Goal: Information Seeking & Learning: Learn about a topic

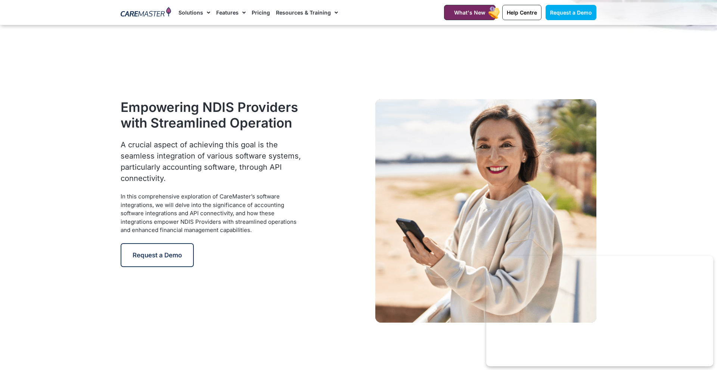
scroll to position [337, 0]
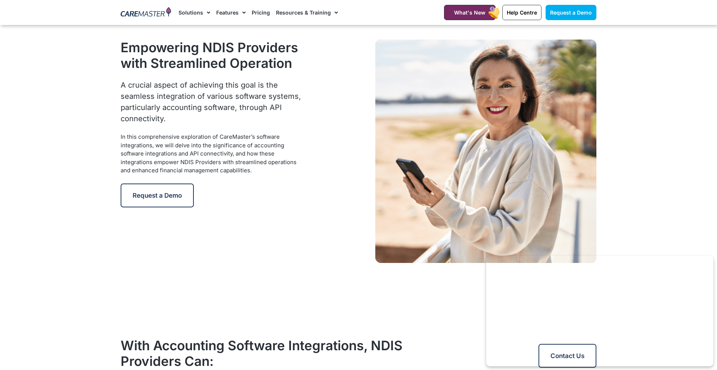
click at [191, 173] on div "In this comprehensive exploration of CareMaster’s software integrations, we wil…" at bounding box center [212, 154] width 182 height 42
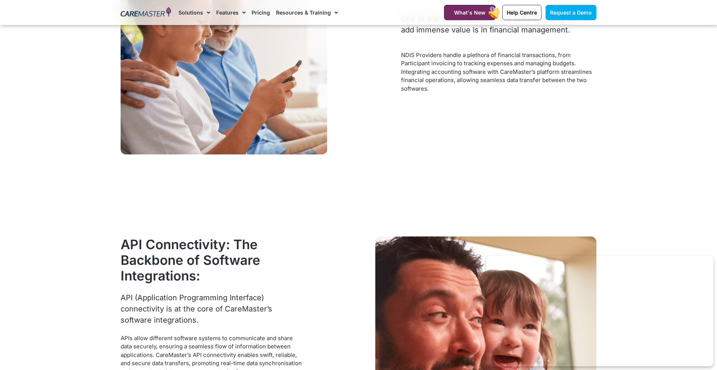
scroll to position [1655, 0]
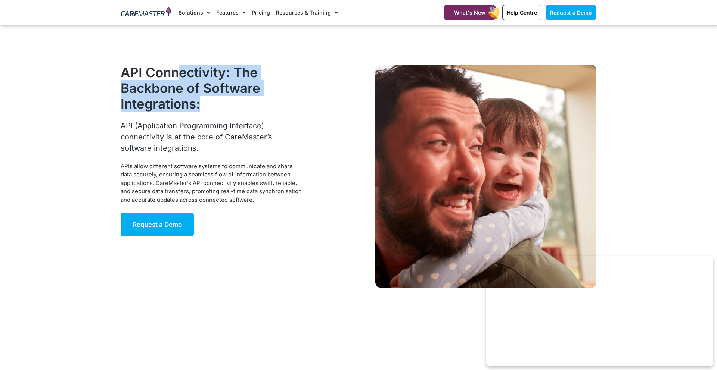
drag, startPoint x: 182, startPoint y: 74, endPoint x: 216, endPoint y: 110, distance: 50.2
click at [216, 110] on h2 "API Connectivity: The Backbone of Software Integrations:" at bounding box center [217, 88] width 192 height 47
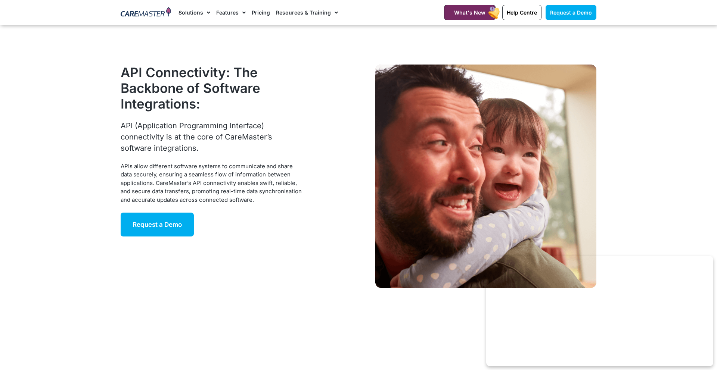
drag, startPoint x: 199, startPoint y: 125, endPoint x: 201, endPoint y: 150, distance: 25.1
click at [201, 150] on div "API (Application Programming Interface) connectivity is at the core of CareMast…" at bounding box center [212, 137] width 182 height 34
drag, startPoint x: 169, startPoint y: 132, endPoint x: 168, endPoint y: 149, distance: 17.6
click at [168, 149] on div "API (Application Programming Interface) connectivity is at the core of CareMast…" at bounding box center [212, 137] width 182 height 34
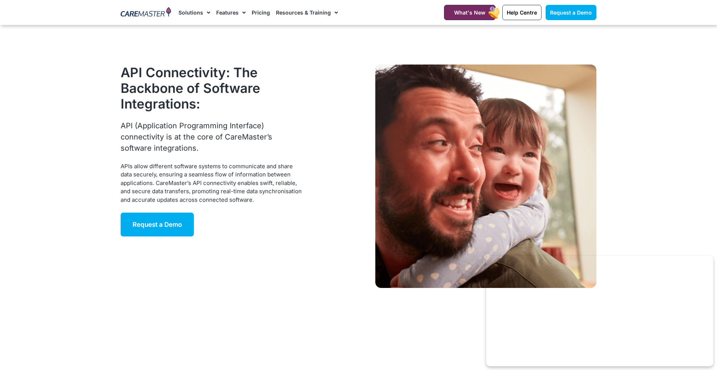
click at [168, 149] on div "API (Application Programming Interface) connectivity is at the core of CareMast…" at bounding box center [212, 137] width 182 height 34
click at [203, 173] on div "APIs allow different software systems to communicate and share data securely, e…" at bounding box center [212, 183] width 182 height 42
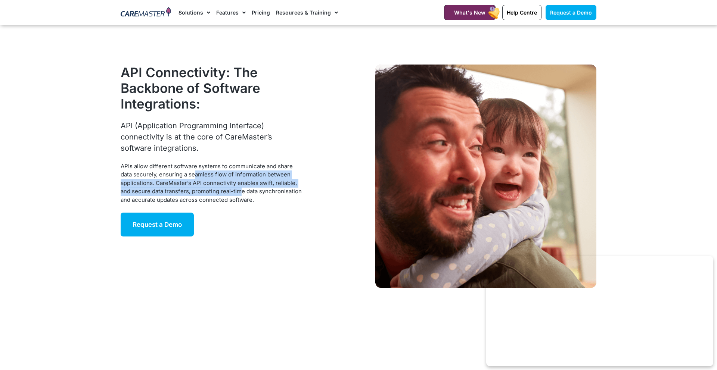
drag, startPoint x: 191, startPoint y: 172, endPoint x: 236, endPoint y: 193, distance: 49.6
click at [236, 193] on div "APIs allow different software systems to communicate and share data securely, e…" at bounding box center [212, 183] width 182 height 42
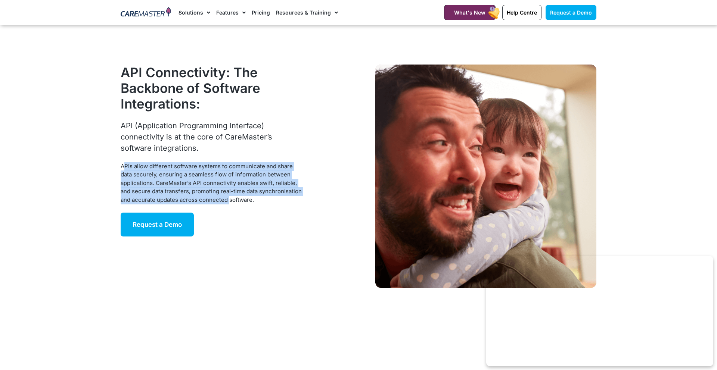
drag, startPoint x: 218, startPoint y: 183, endPoint x: 226, endPoint y: 199, distance: 18.0
click at [226, 199] on div "APIs allow different software systems to communicate and share data securely, e…" at bounding box center [212, 183] width 182 height 42
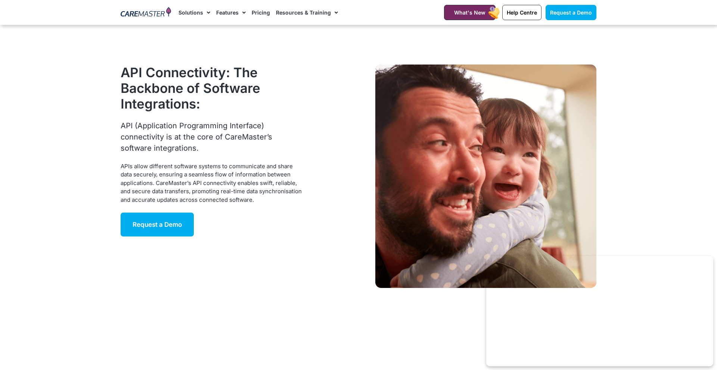
scroll to position [1681, 0]
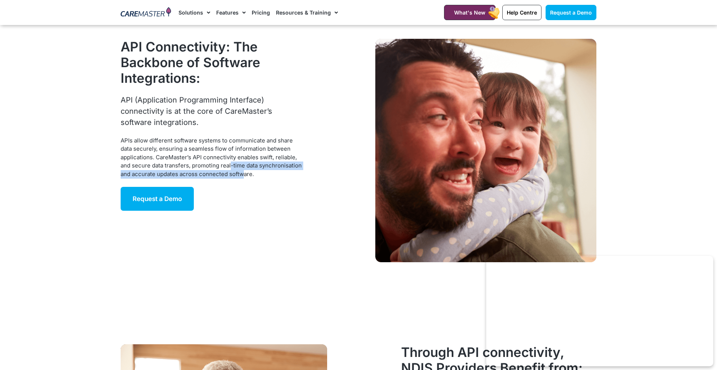
drag, startPoint x: 226, startPoint y: 161, endPoint x: 240, endPoint y: 177, distance: 20.6
click at [240, 177] on div "APIs allow different software systems to communicate and share data securely, e…" at bounding box center [212, 158] width 182 height 42
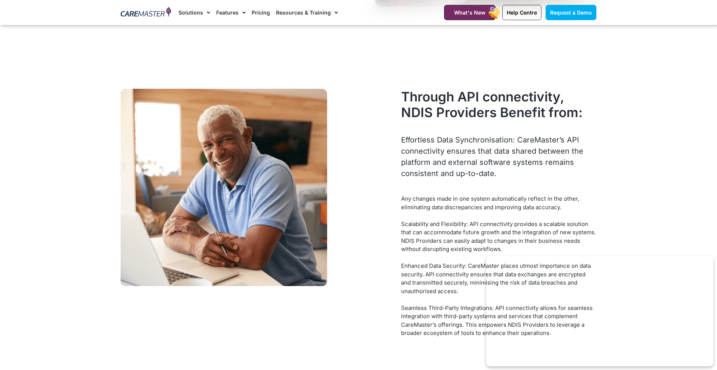
scroll to position [1996, 0]
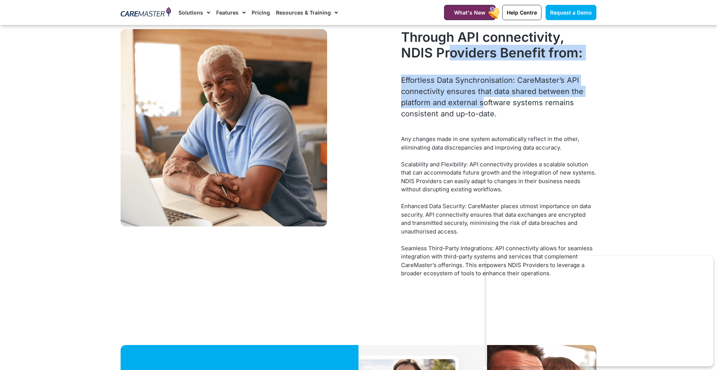
drag, startPoint x: 452, startPoint y: 52, endPoint x: 475, endPoint y: 99, distance: 52.2
click at [477, 99] on div "Through API connectivity, NDIS Providers Benefit from: Effortless Data Synchron…" at bounding box center [498, 153] width 203 height 256
click at [475, 99] on div "Effortless Data Synchronisation: CareMaster’s API connectivity ensures that dat…" at bounding box center [498, 97] width 195 height 45
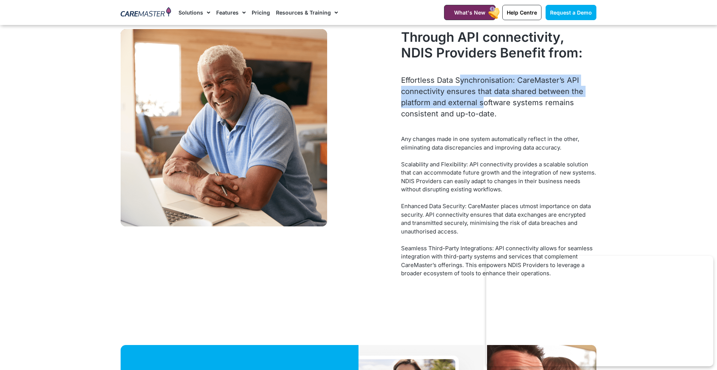
drag, startPoint x: 453, startPoint y: 82, endPoint x: 474, endPoint y: 107, distance: 32.6
click at [475, 107] on div "Effortless Data Synchronisation: CareMaster’s API connectivity ensures that dat…" at bounding box center [498, 97] width 195 height 45
click at [474, 107] on div "Effortless Data Synchronisation: CareMaster’s API connectivity ensures that dat…" at bounding box center [498, 97] width 195 height 45
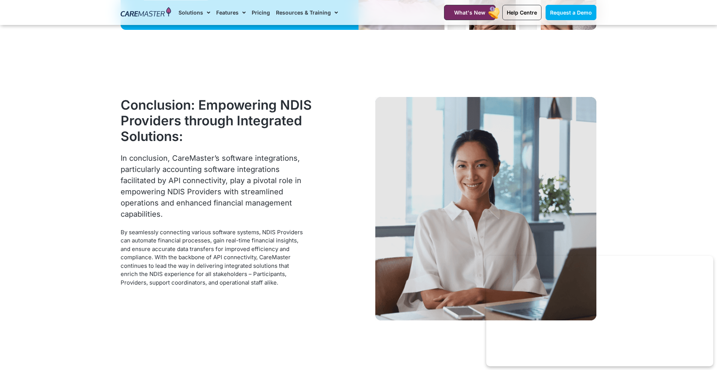
scroll to position [2606, 0]
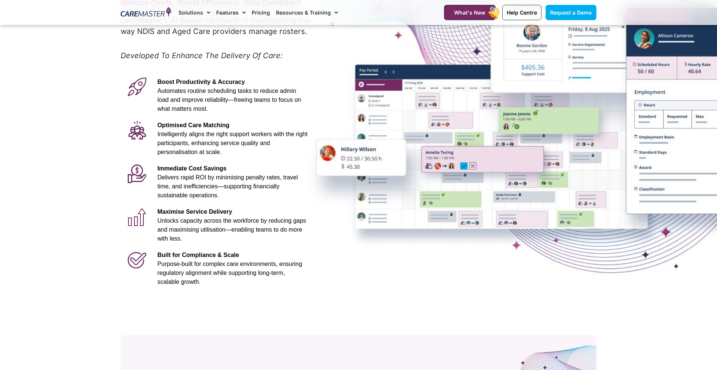
scroll to position [99, 0]
